Goal: Ask a question

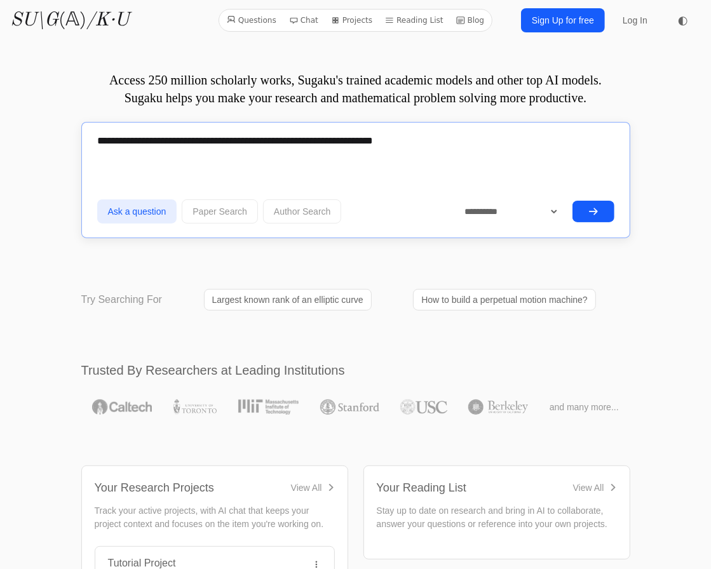
type textarea "**********"
click at [589, 204] on button "submit" at bounding box center [593, 212] width 42 height 22
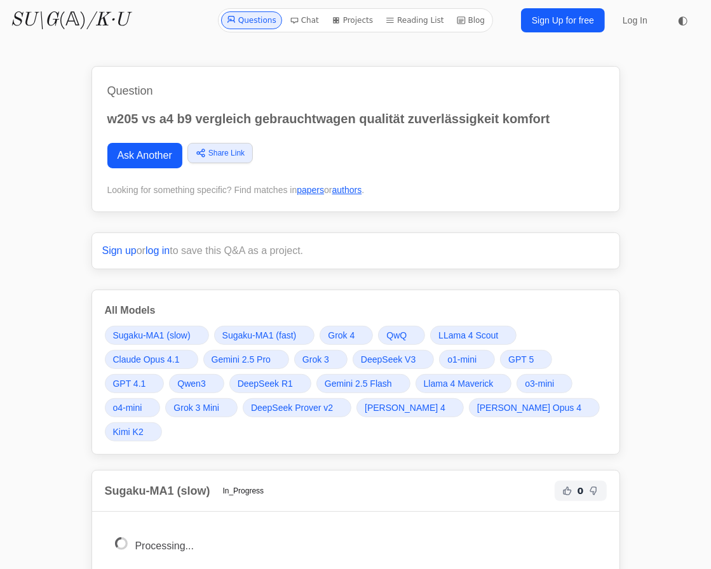
click at [356, 336] on link "Grok 4" at bounding box center [346, 335] width 53 height 19
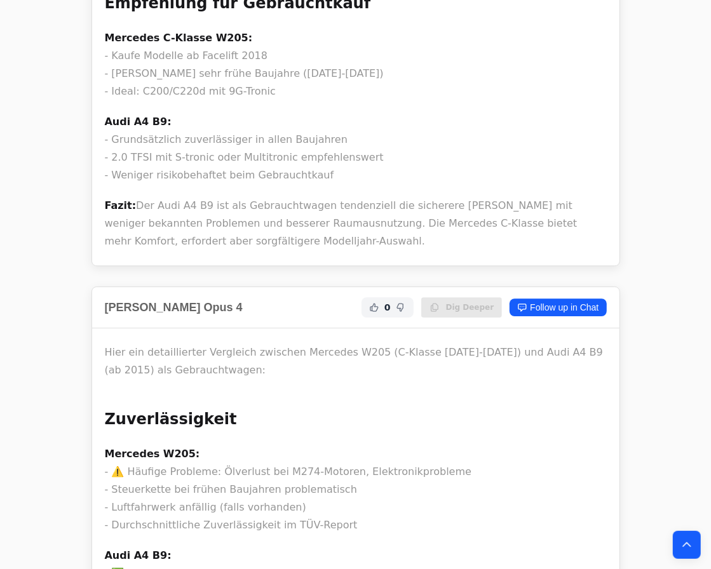
scroll to position [35860, 0]
